Goal: Transaction & Acquisition: Purchase product/service

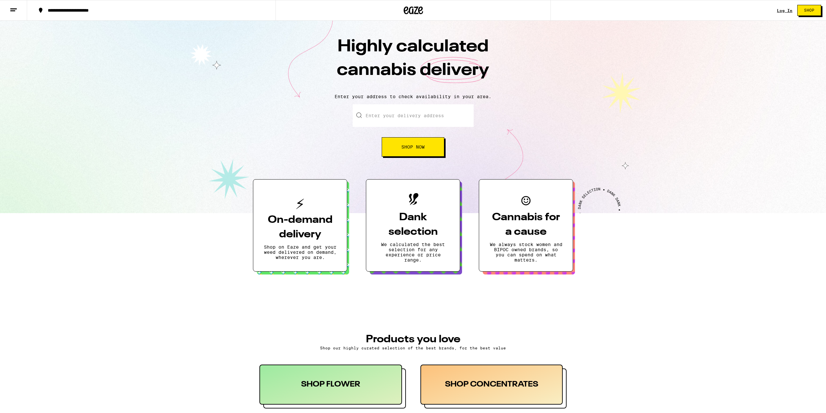
click at [783, 8] on div "Log In Shop" at bounding box center [801, 10] width 49 height 21
click at [786, 12] on link "Log In" at bounding box center [784, 10] width 15 height 4
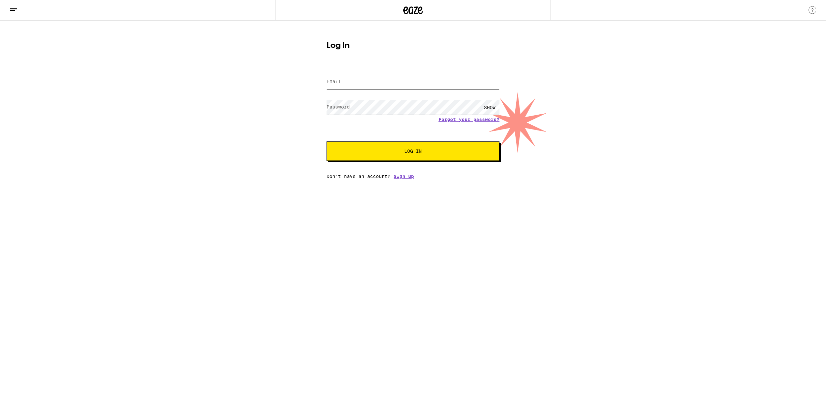
click at [369, 87] on input "Email" at bounding box center [413, 82] width 173 height 15
click at [327, 141] on button "Log In" at bounding box center [413, 150] width 173 height 19
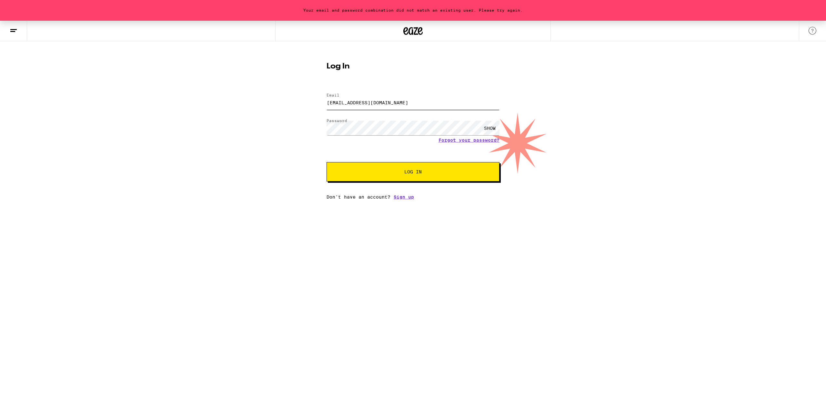
click at [347, 103] on input "[EMAIL_ADDRESS][DOMAIN_NAME]" at bounding box center [413, 102] width 173 height 15
click at [348, 100] on input "[EMAIL_ADDRESS][DOMAIN_NAME]" at bounding box center [413, 102] width 173 height 15
click at [351, 100] on input "[EMAIL_ADDRESS][DOMAIN_NAME]" at bounding box center [413, 102] width 173 height 15
type input "[EMAIL_ADDRESS][DOMAIN_NAME]"
click at [417, 176] on button "Log In" at bounding box center [413, 171] width 173 height 19
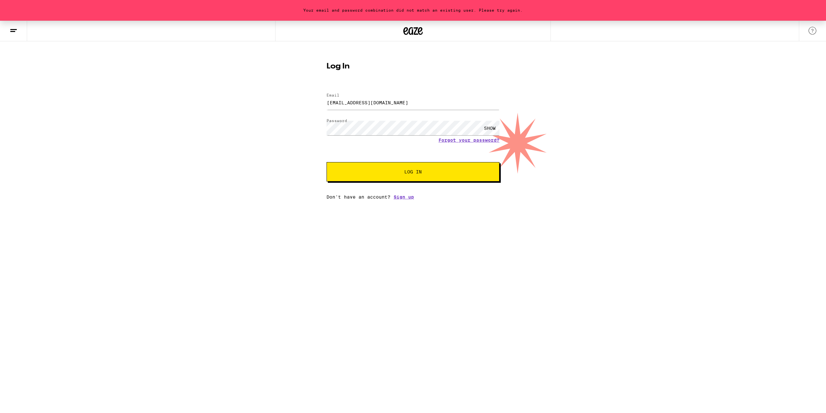
click at [406, 170] on span "Log In" at bounding box center [412, 171] width 17 height 5
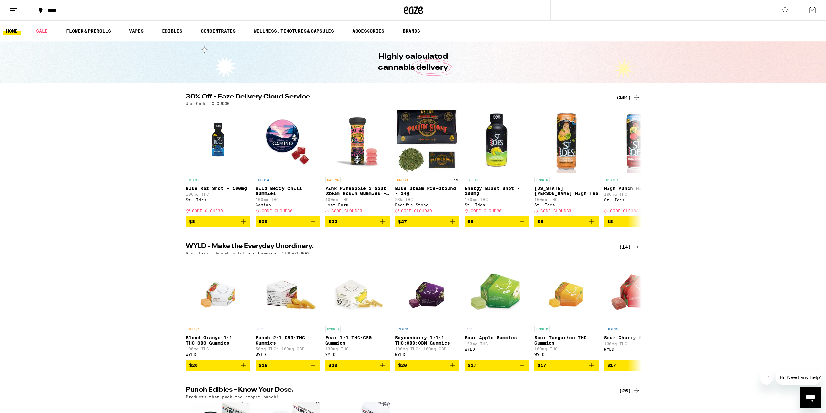
click at [630, 98] on div "(154)" at bounding box center [628, 98] width 24 height 8
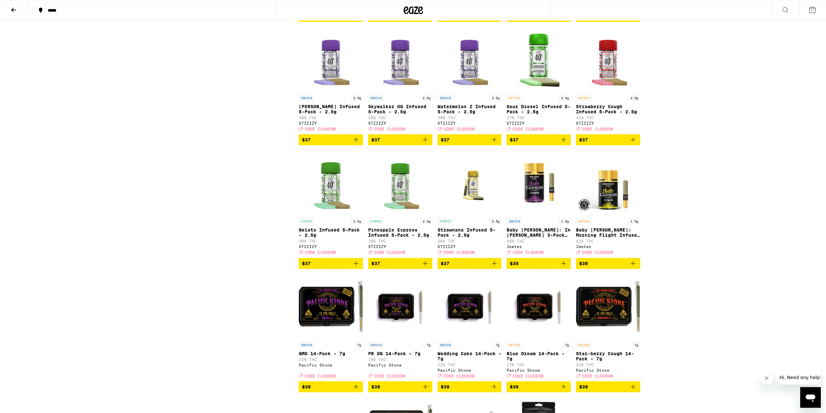
scroll to position [2886, 0]
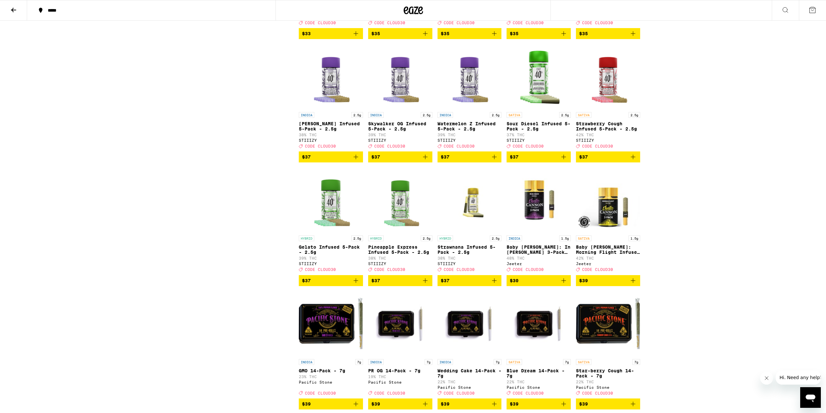
click at [492, 161] on icon "Add to bag" at bounding box center [494, 157] width 8 height 8
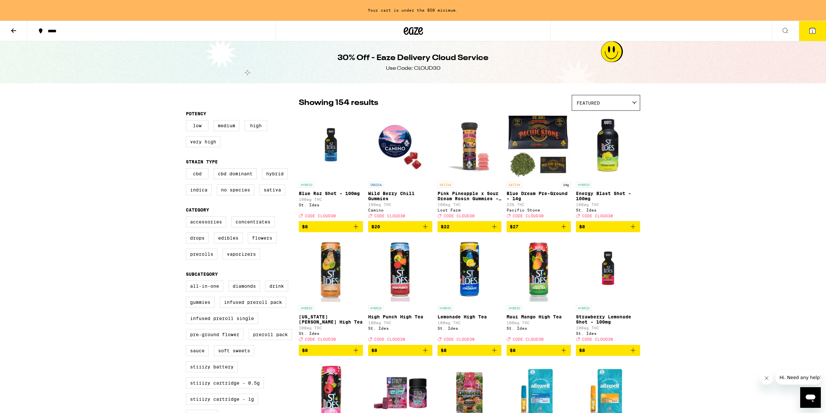
scroll to position [0, 0]
click at [12, 31] on icon at bounding box center [14, 31] width 8 height 8
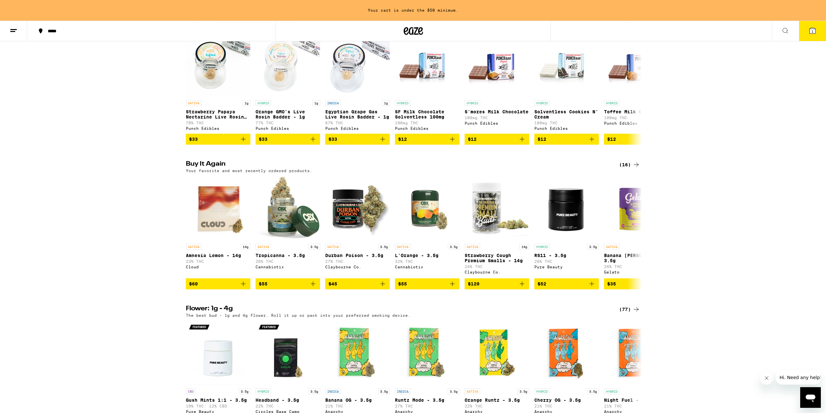
scroll to position [403, 0]
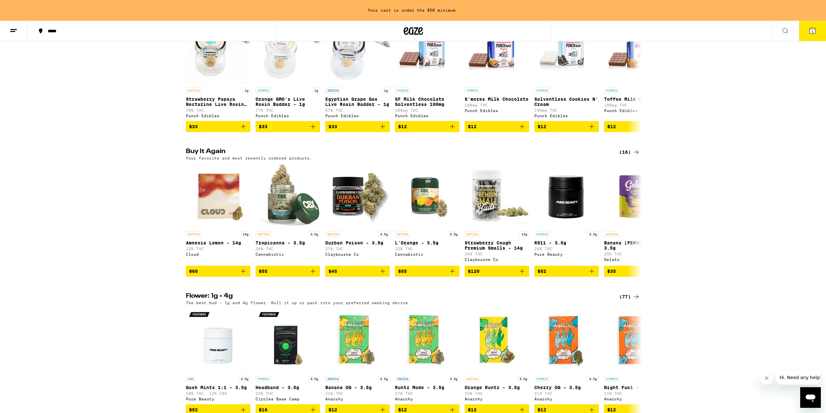
click at [637, 156] on icon at bounding box center [636, 152] width 8 height 8
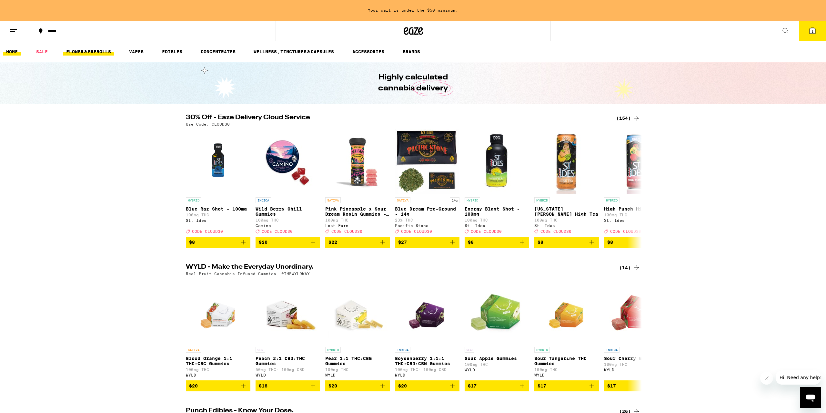
click at [99, 53] on link "FLOWER & PREROLLS" at bounding box center [88, 52] width 51 height 8
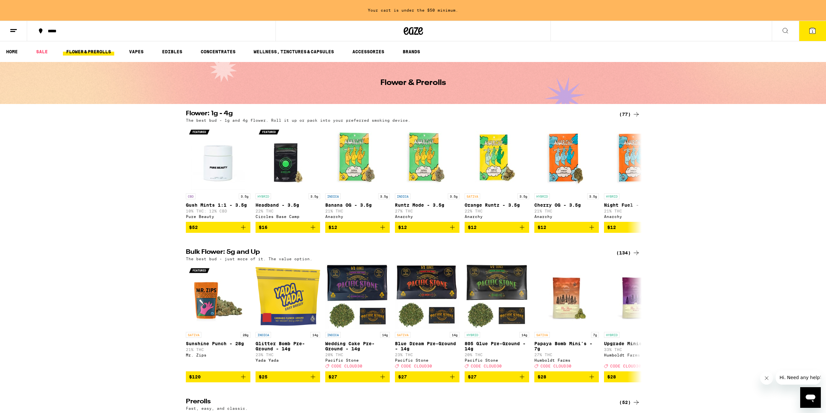
click at [628, 115] on div "(77)" at bounding box center [629, 114] width 21 height 8
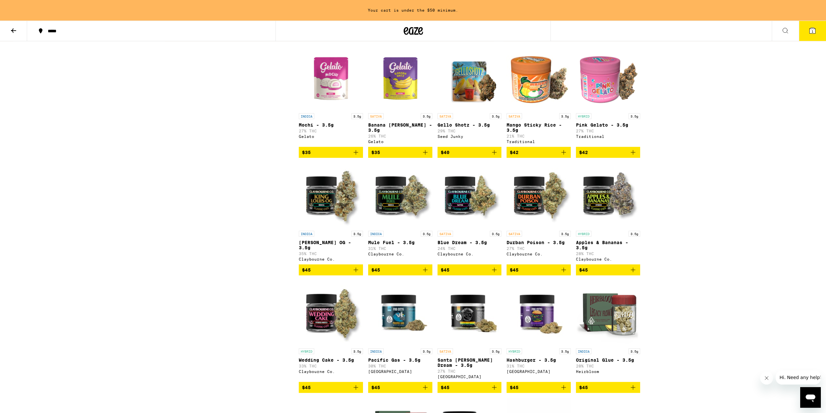
scroll to position [772, 0]
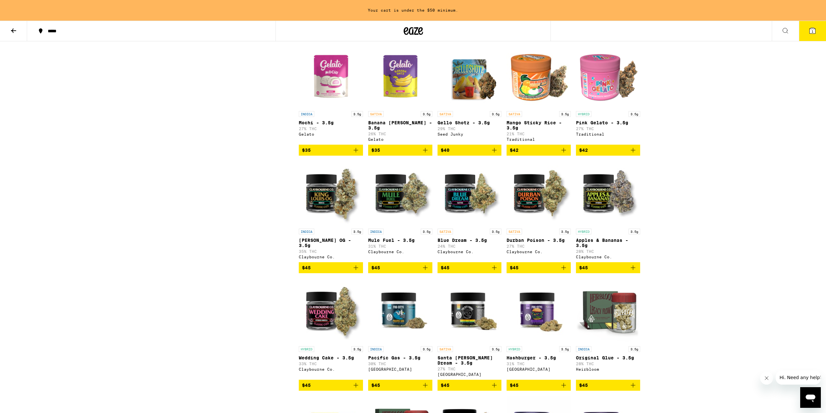
click at [524, 271] on span "$45" at bounding box center [539, 268] width 58 height 8
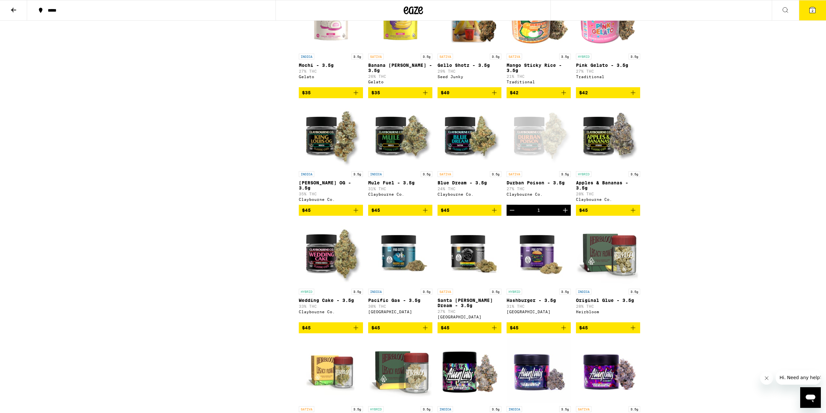
scroll to position [818, 0]
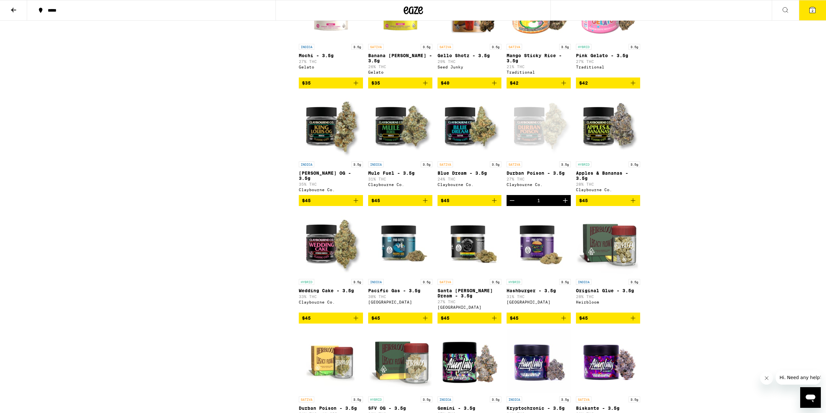
click at [332, 322] on span "$45" at bounding box center [331, 318] width 58 height 8
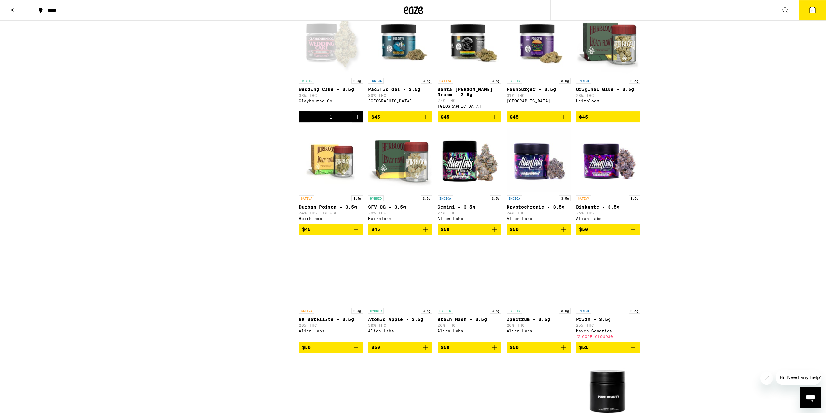
scroll to position [1020, 0]
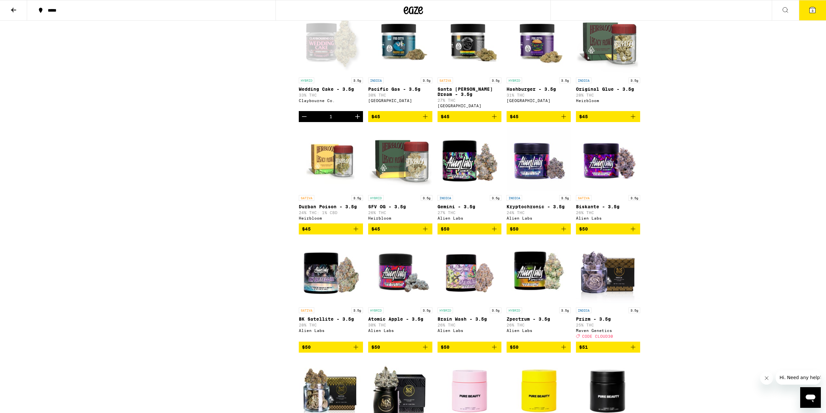
click at [615, 233] on span "$50" at bounding box center [608, 229] width 58 height 8
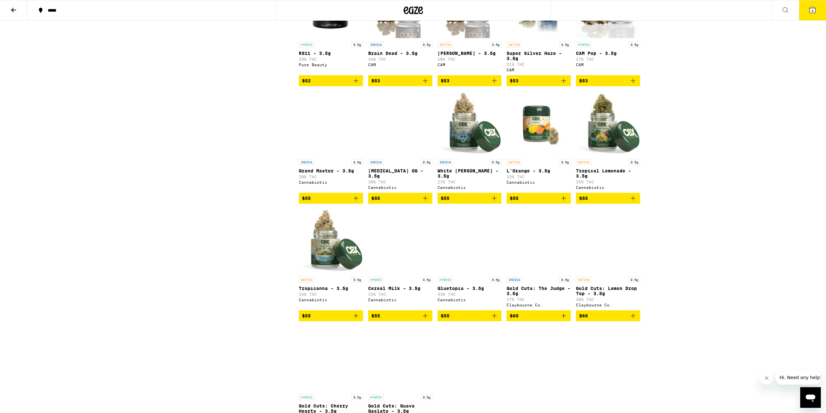
scroll to position [1523, 0]
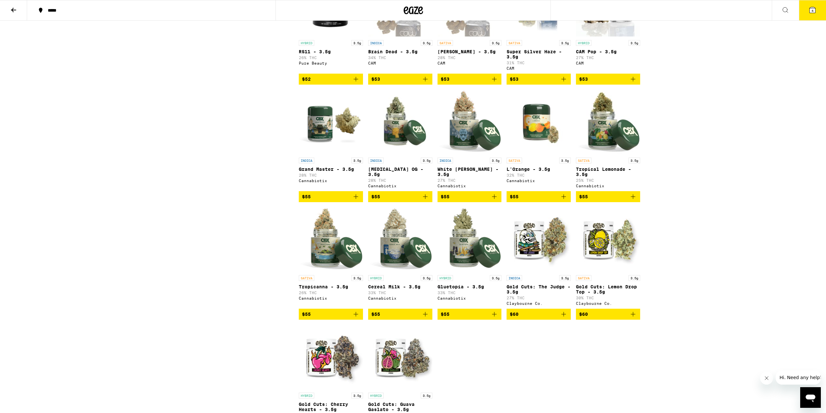
click at [455, 200] on span "$55" at bounding box center [470, 197] width 58 height 8
click at [809, 9] on icon at bounding box center [813, 10] width 8 height 8
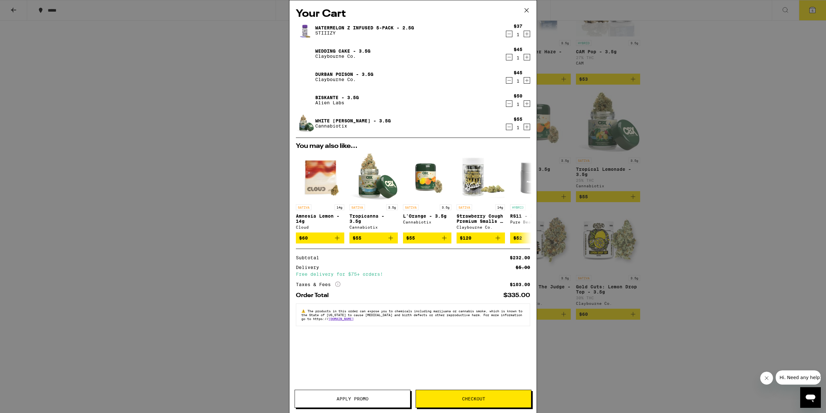
drag, startPoint x: 531, startPoint y: 9, endPoint x: 527, endPoint y: 9, distance: 3.9
click at [529, 10] on icon at bounding box center [527, 10] width 10 height 10
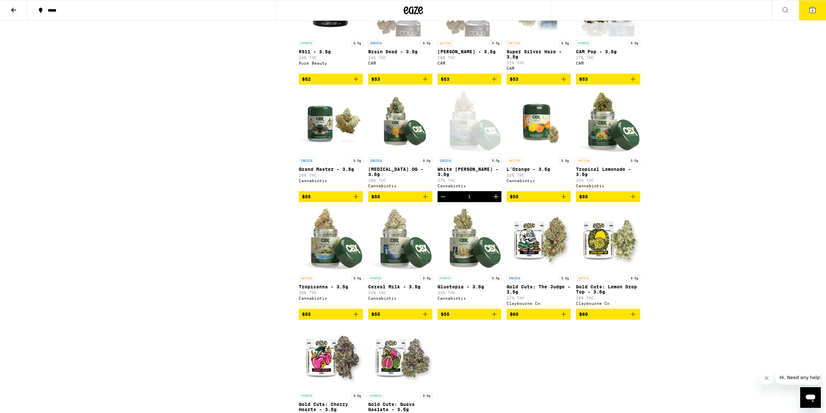
click at [13, 10] on icon at bounding box center [13, 10] width 5 height 5
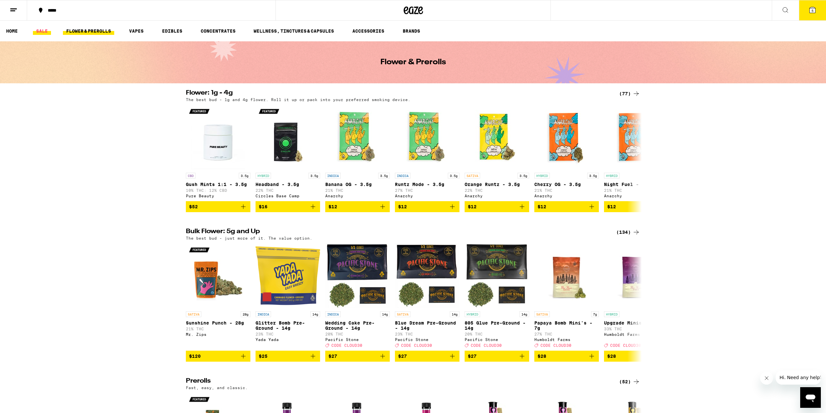
click at [43, 31] on link "SALE" at bounding box center [42, 31] width 18 height 8
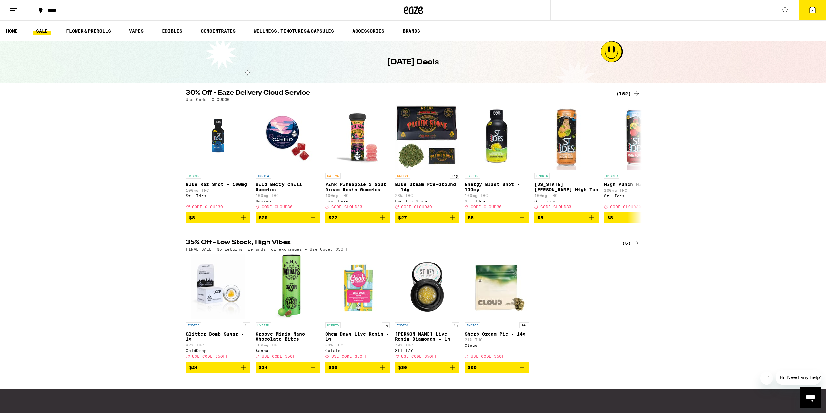
click at [810, 10] on icon at bounding box center [813, 10] width 6 height 6
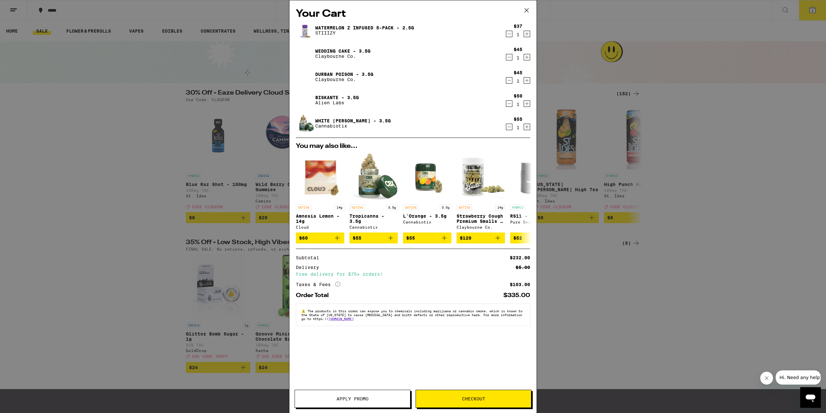
click at [351, 397] on span "Apply Promo" at bounding box center [353, 398] width 32 height 5
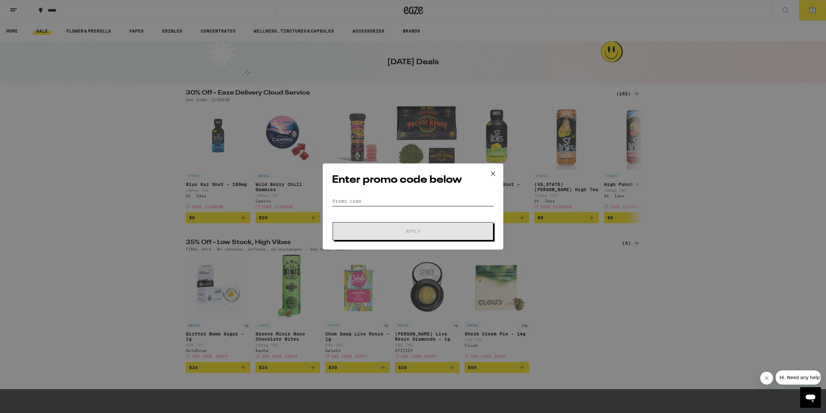
click at [344, 199] on input "Promo Code" at bounding box center [413, 201] width 162 height 10
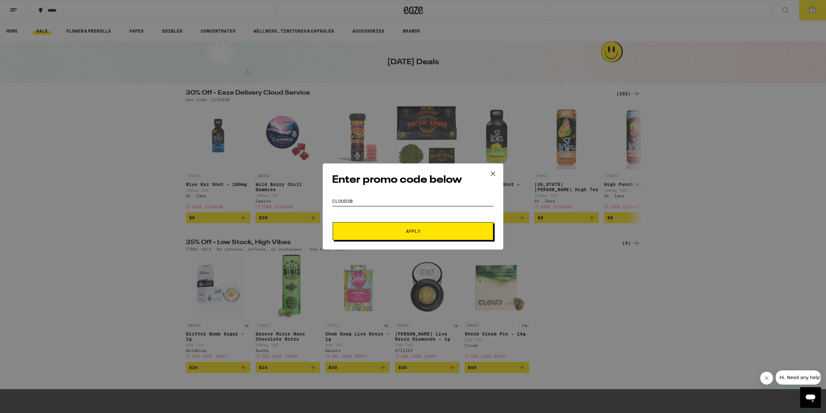
type input "cloud30"
click at [333, 222] on button "Apply" at bounding box center [413, 231] width 161 height 18
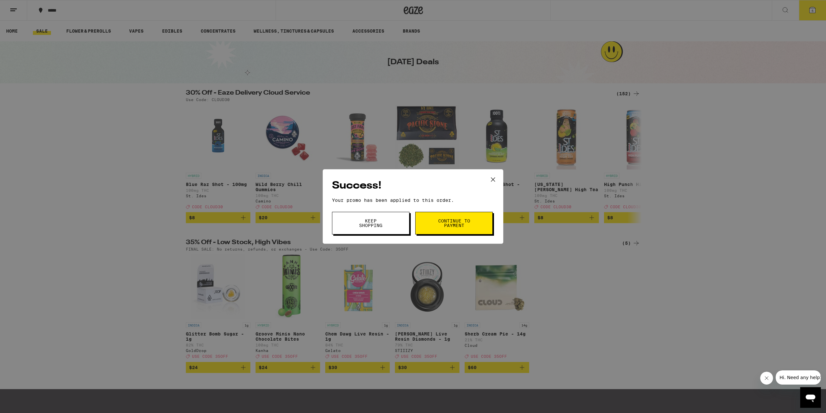
click at [443, 225] on span "Continue to payment" at bounding box center [454, 222] width 33 height 9
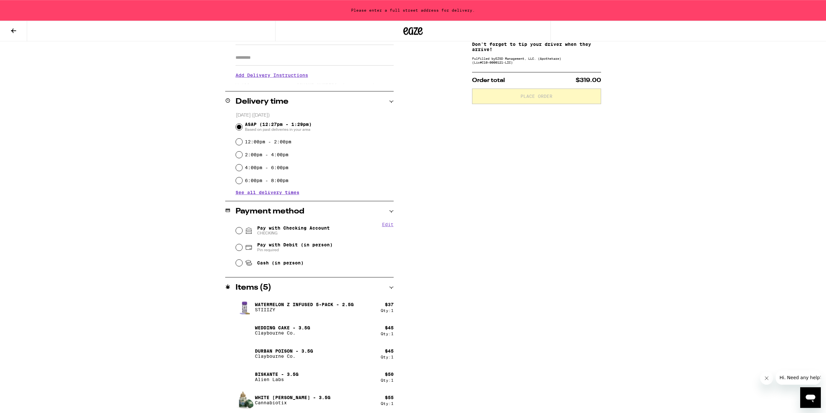
scroll to position [111, 0]
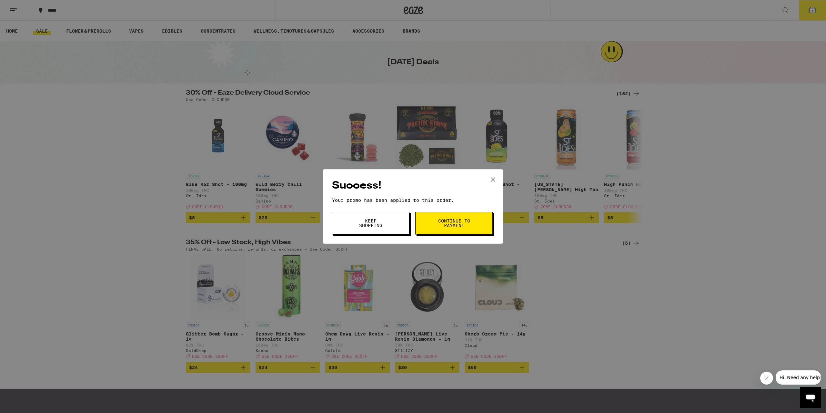
click at [363, 224] on span "Keep Shopping" at bounding box center [370, 222] width 33 height 9
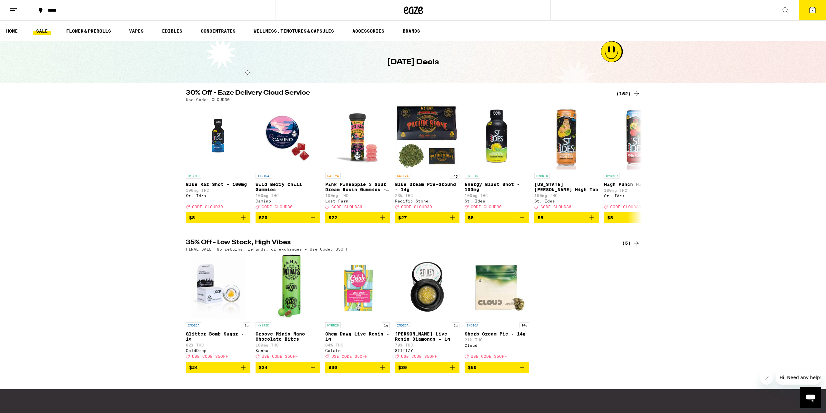
click at [811, 6] on icon at bounding box center [813, 10] width 8 height 8
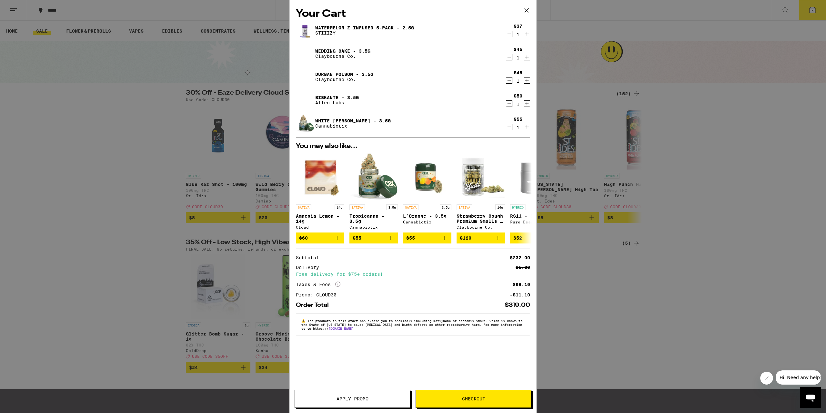
click at [444, 276] on div "Free delivery for $75+ orders!" at bounding box center [413, 274] width 234 height 5
click at [338, 286] on icon "More Info" at bounding box center [337, 283] width 5 height 5
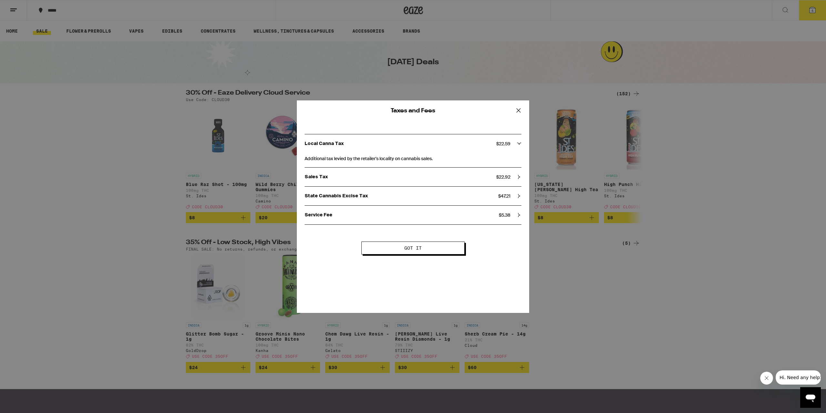
click at [519, 215] on icon at bounding box center [519, 215] width 5 height 5
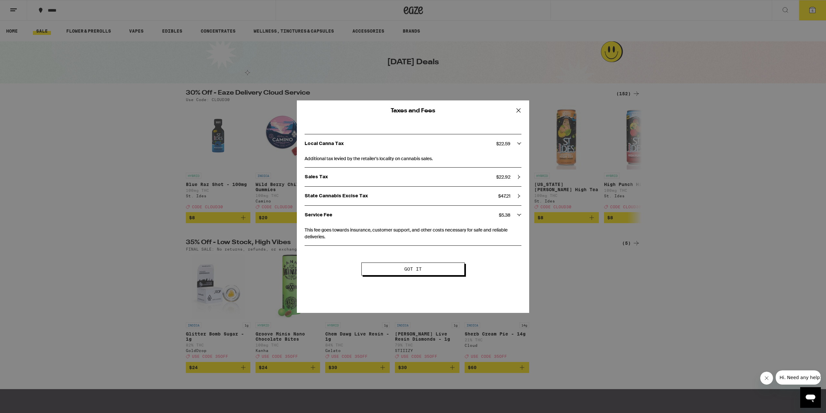
click at [519, 215] on icon at bounding box center [519, 215] width 5 height 5
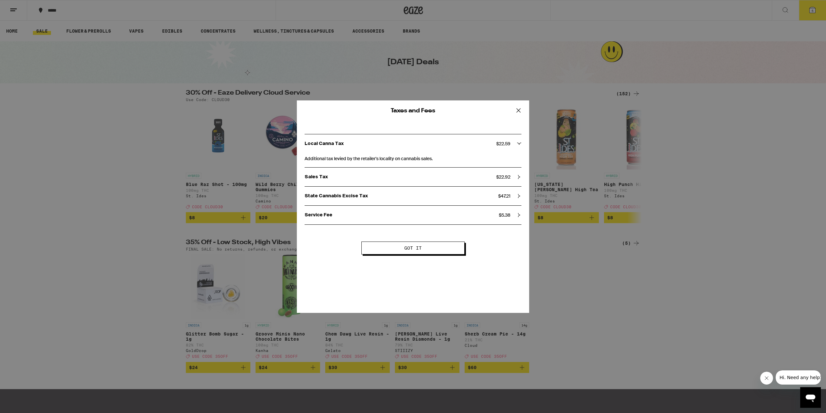
click at [519, 196] on icon at bounding box center [519, 196] width 5 height 5
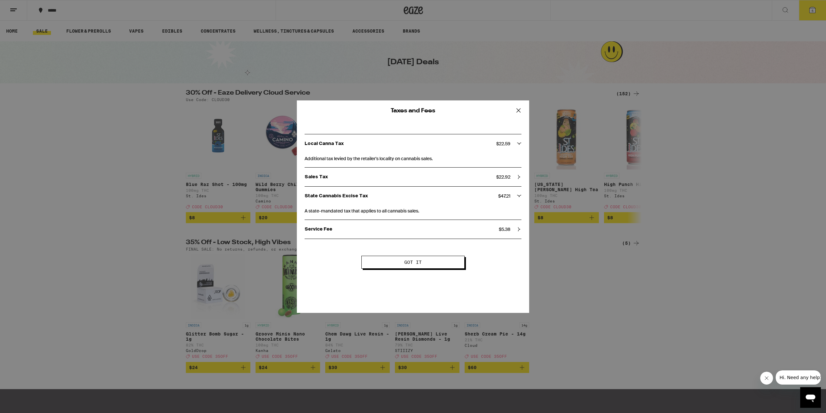
click at [519, 196] on icon at bounding box center [519, 196] width 4 height 2
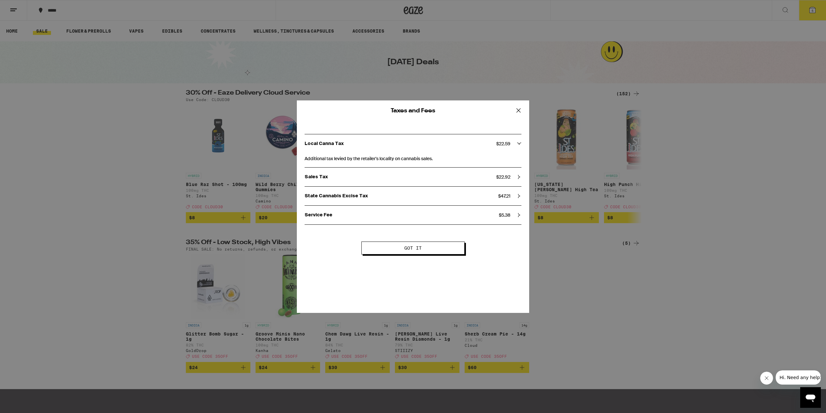
click at [517, 177] on icon at bounding box center [519, 177] width 5 height 5
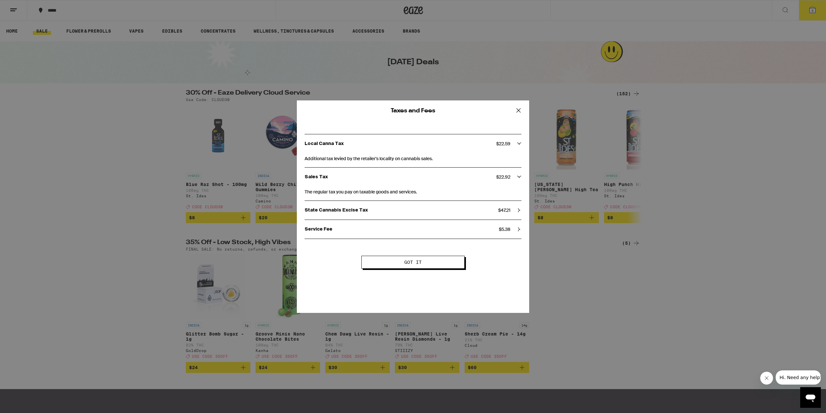
click at [517, 177] on icon at bounding box center [519, 177] width 5 height 5
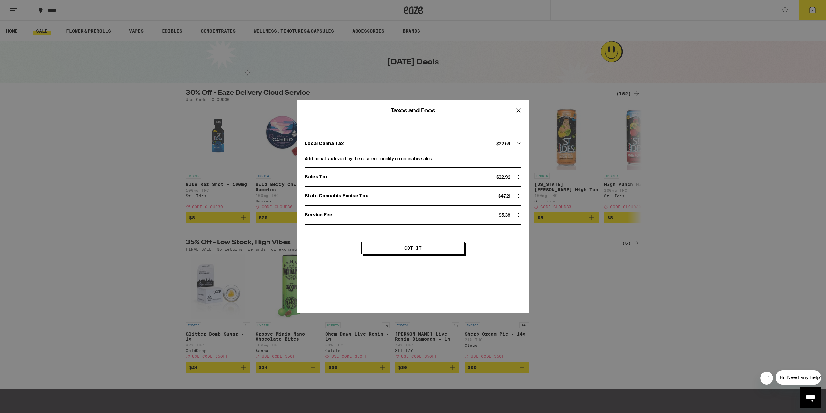
click at [519, 143] on icon at bounding box center [519, 143] width 5 height 5
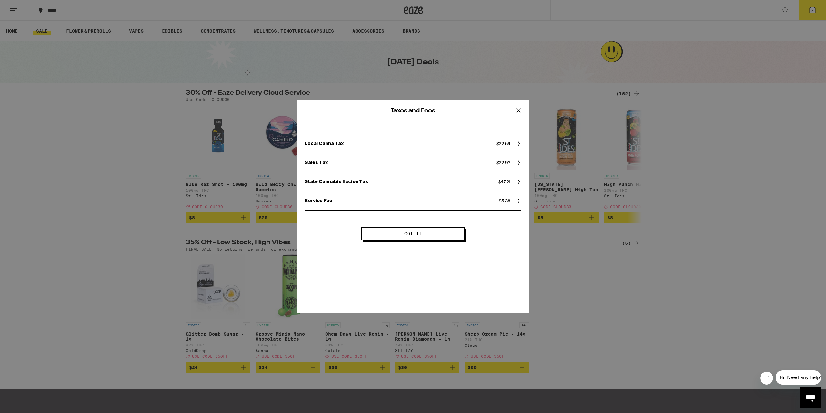
click at [519, 143] on icon at bounding box center [519, 143] width 2 height 4
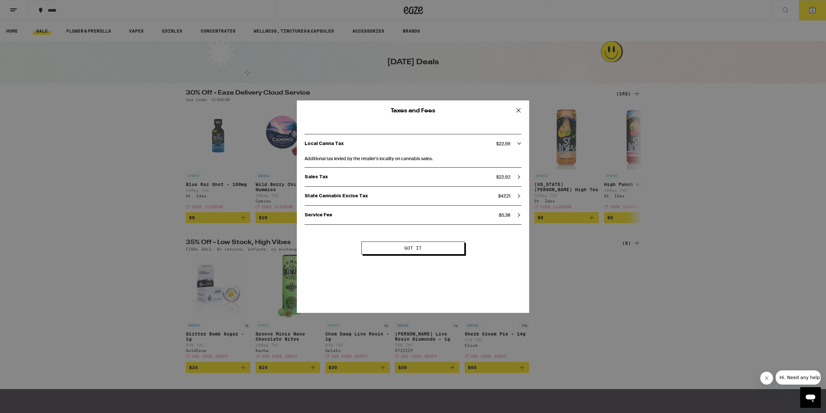
click at [519, 108] on icon at bounding box center [519, 111] width 10 height 10
